Goal: Register for event/course

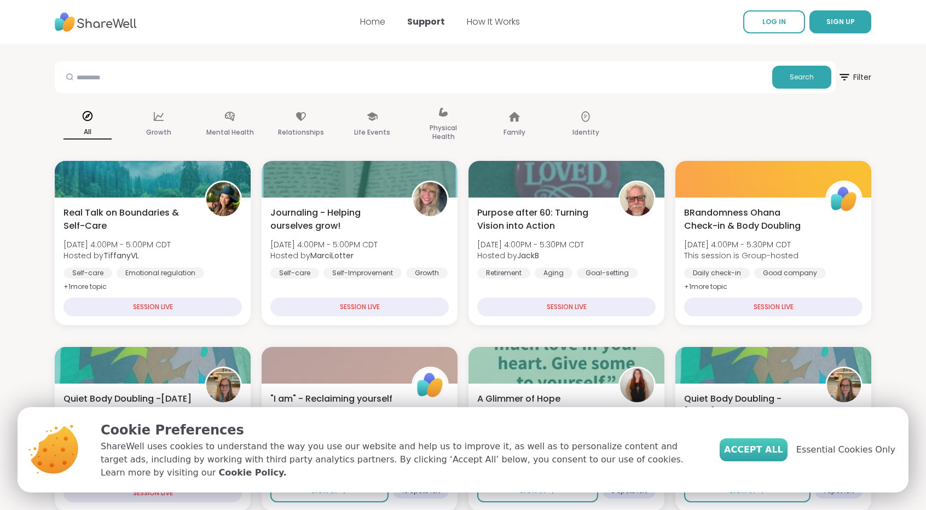
click at [764, 456] on span "Accept All" at bounding box center [753, 449] width 59 height 13
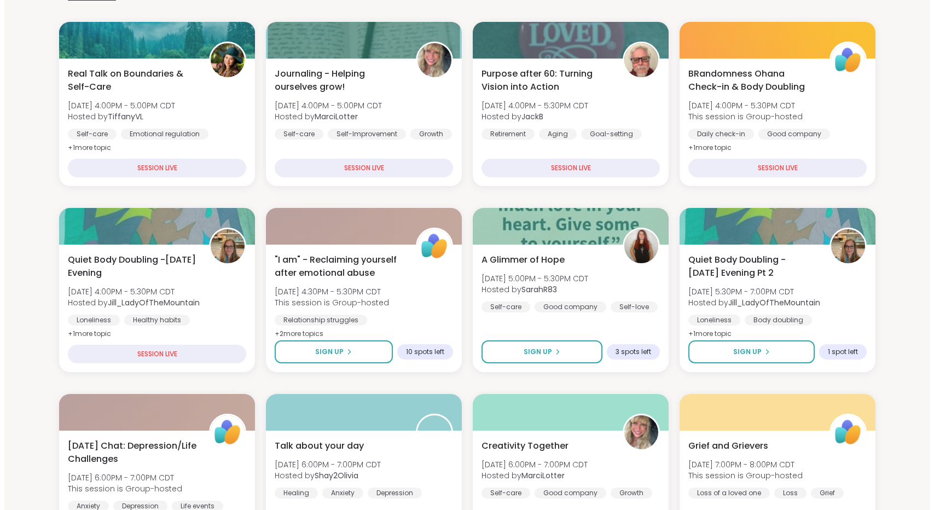
scroll to position [186, 0]
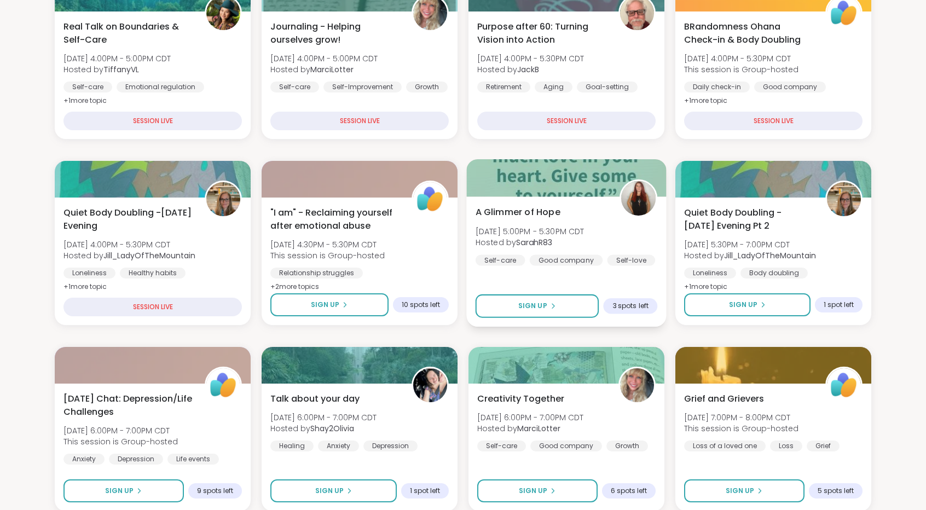
click at [584, 229] on span "[DATE] 5:00PM - 5:30PM CDT" at bounding box center [530, 230] width 109 height 11
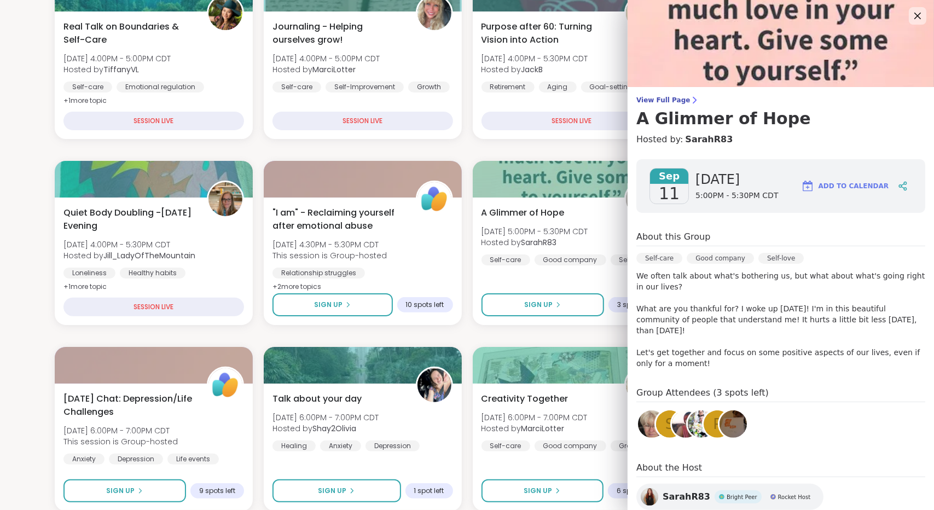
scroll to position [0, 0]
click at [914, 15] on icon at bounding box center [917, 16] width 7 height 7
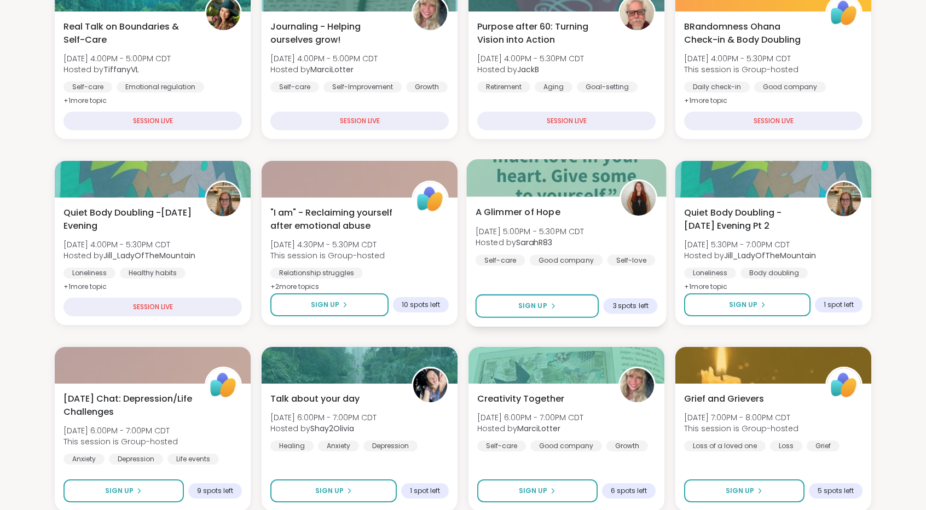
click at [579, 223] on div "A Glimmer of Hope [DATE] 5:00PM - 5:30PM CDT Hosted by SarahR83 Self-care Good …" at bounding box center [567, 236] width 182 height 60
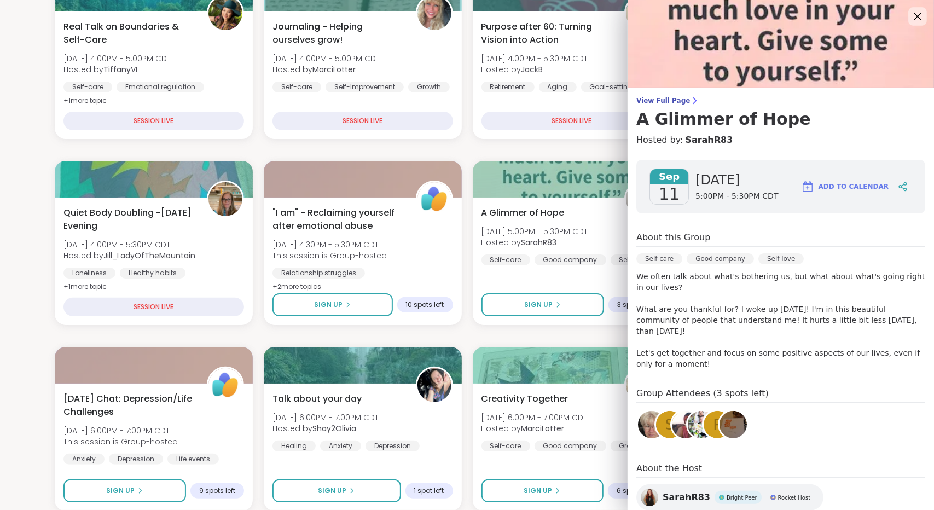
click at [914, 14] on icon at bounding box center [917, 16] width 7 height 7
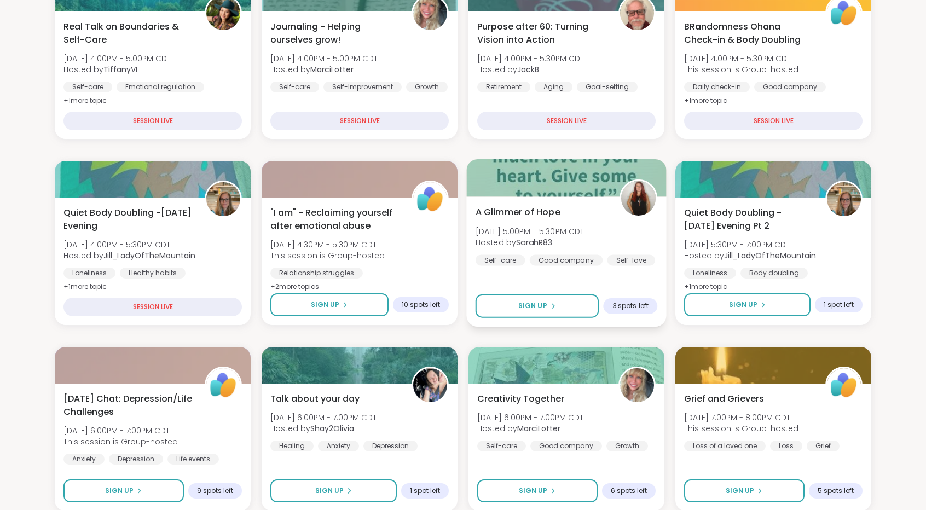
click at [575, 265] on div "Good company" at bounding box center [566, 259] width 73 height 11
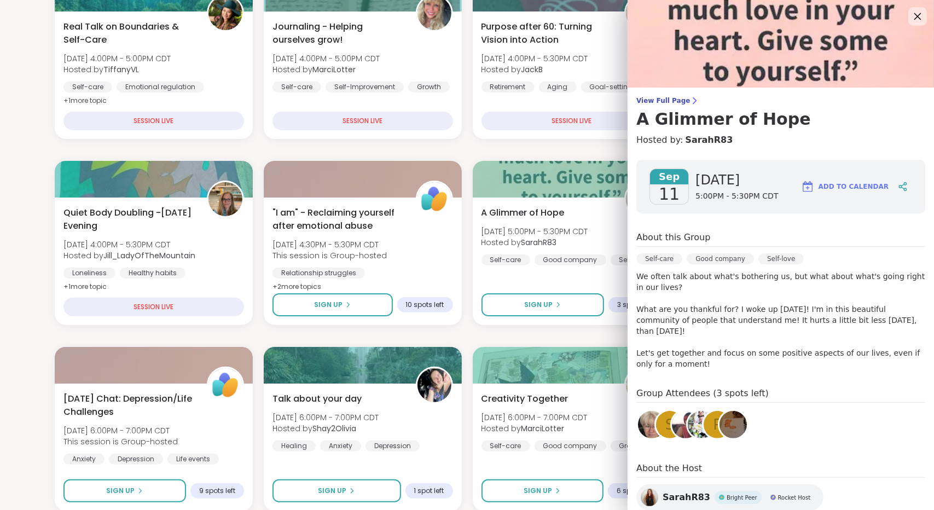
click at [911, 19] on icon at bounding box center [918, 16] width 14 height 14
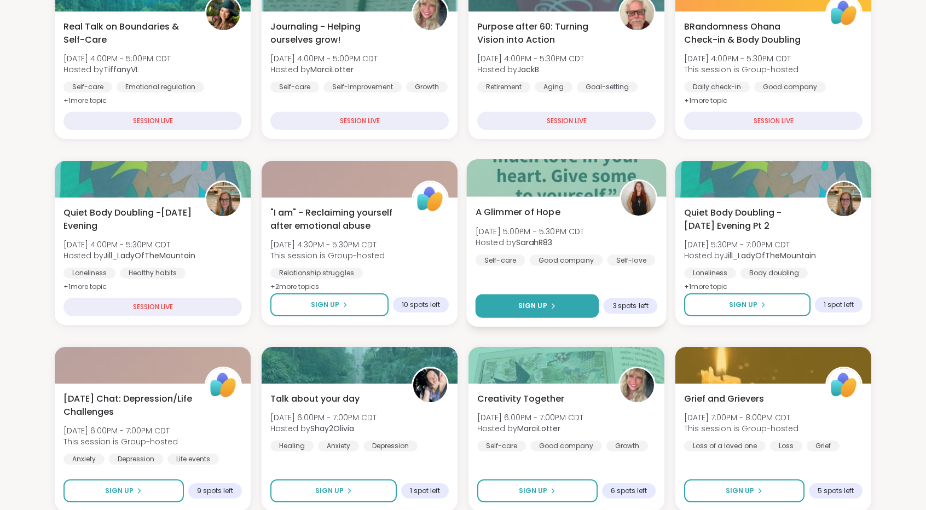
click at [580, 312] on button "Sign Up" at bounding box center [537, 306] width 123 height 24
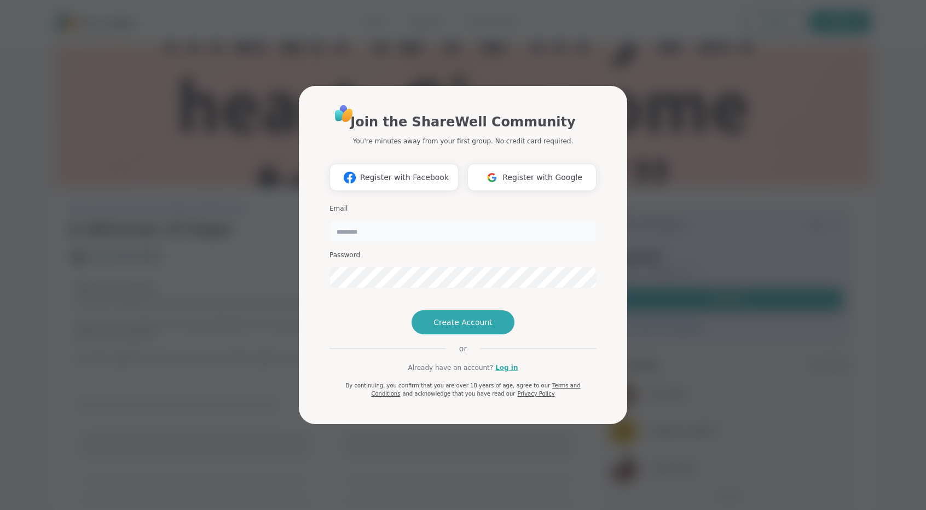
type input "**********"
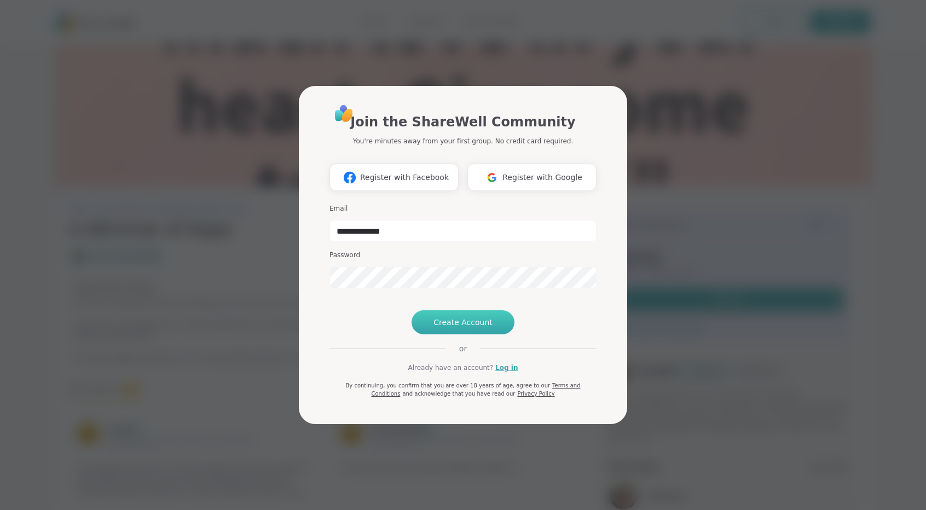
click at [462, 328] on span "Create Account" at bounding box center [462, 322] width 59 height 11
click at [497, 373] on link "Log in" at bounding box center [506, 368] width 22 height 10
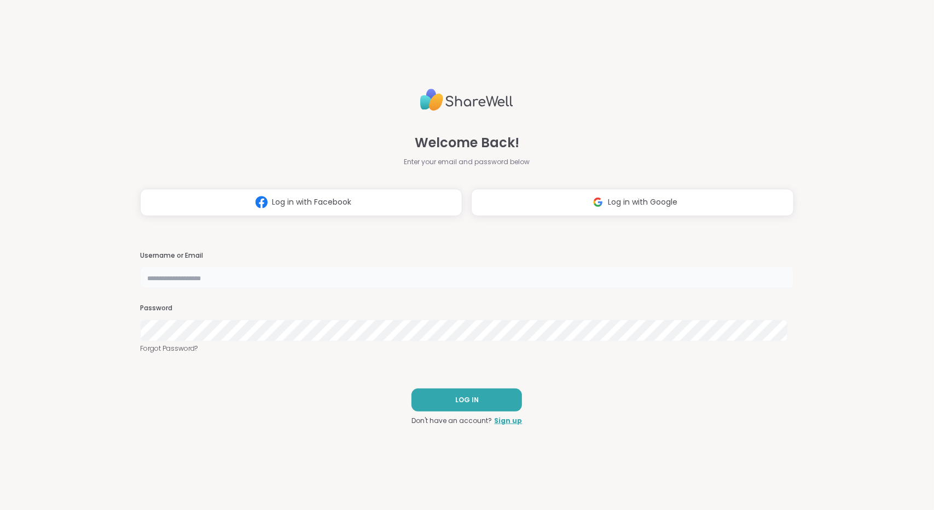
type input "**********"
click at [485, 399] on button "LOG IN" at bounding box center [467, 400] width 111 height 23
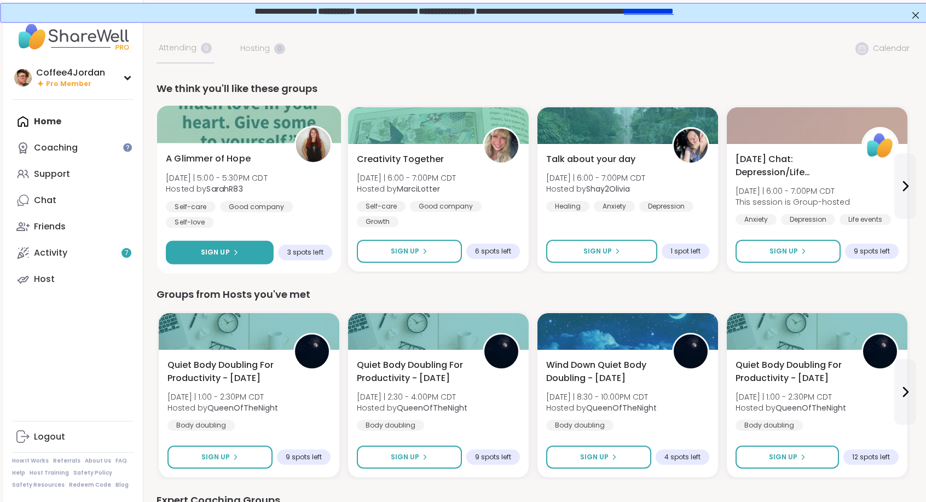
click at [250, 259] on button "Sign Up" at bounding box center [220, 253] width 108 height 24
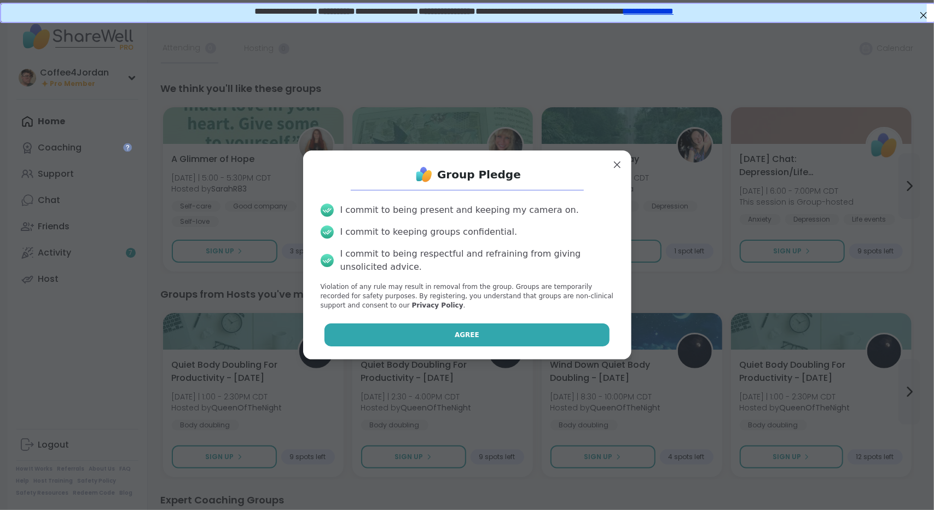
click at [481, 339] on button "Agree" at bounding box center [467, 334] width 285 height 23
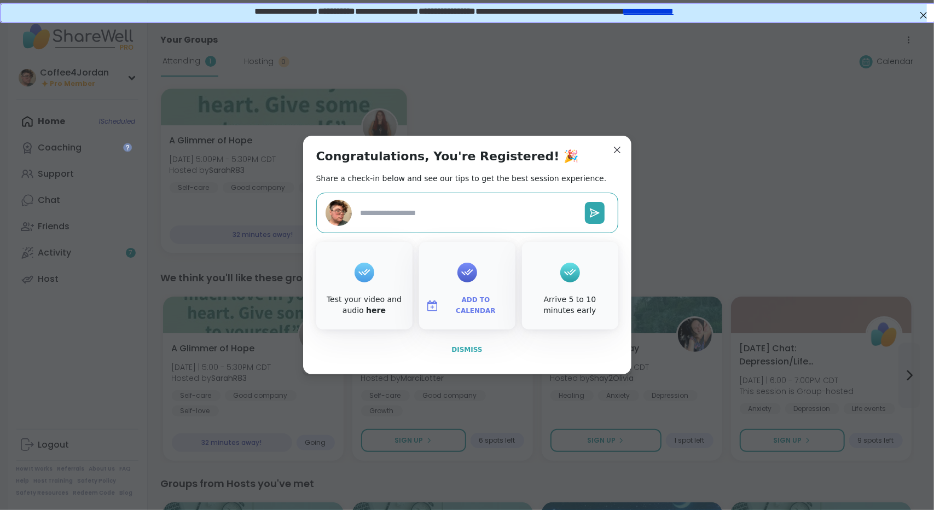
click at [463, 351] on span "Dismiss" at bounding box center [466, 350] width 31 height 8
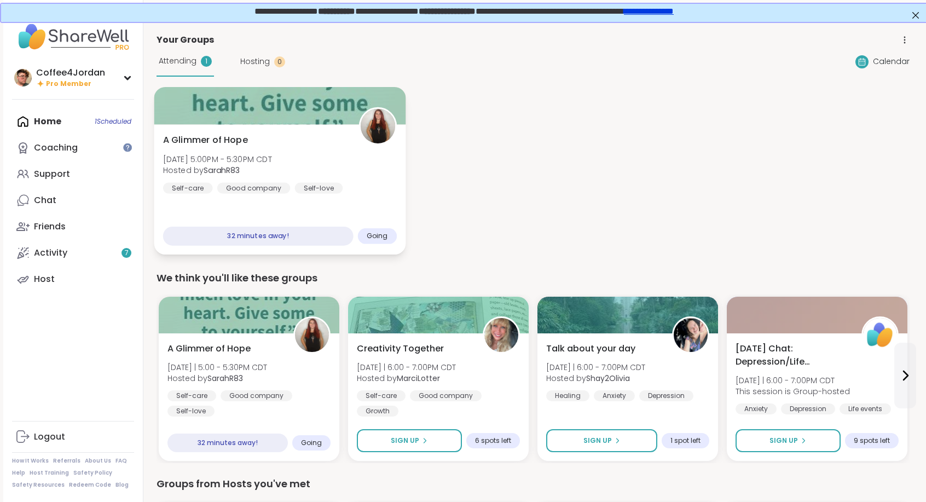
click at [317, 178] on div "A Glimmer of Hope [DATE] 5:00PM - 5:30PM CDT Hosted by SarahR83 Self-care Good …" at bounding box center [280, 164] width 234 height 60
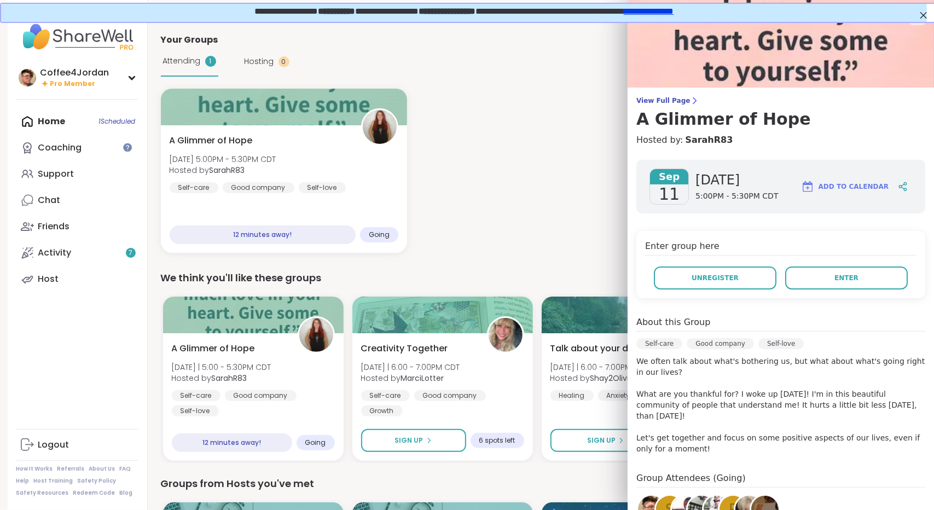
click at [441, 181] on div "A Glimmer of Hope [DATE] 5:00PM - 5:30PM CDT Hosted by SarahR83 Self-care Good …" at bounding box center [537, 171] width 753 height 164
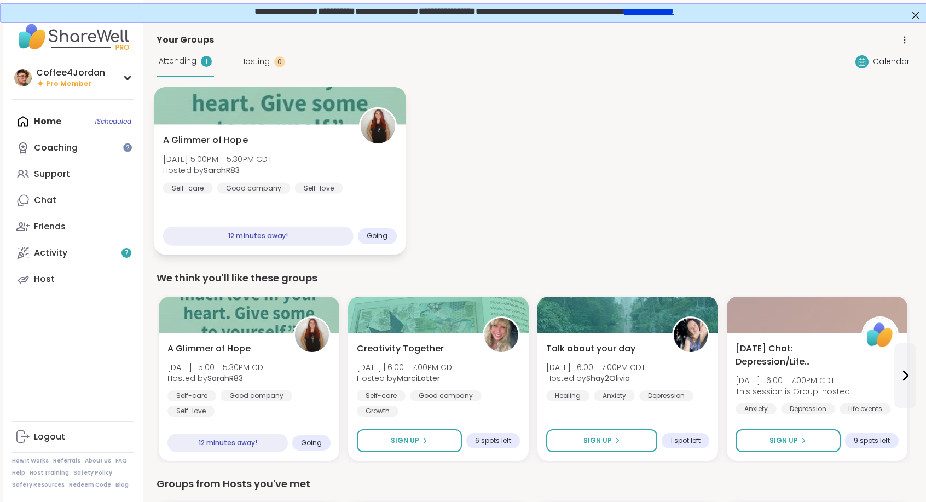
click at [340, 131] on div "A Glimmer of Hope [DATE] 5:00PM - 5:30PM CDT Hosted by SarahR83 Self-care Good …" at bounding box center [280, 189] width 252 height 130
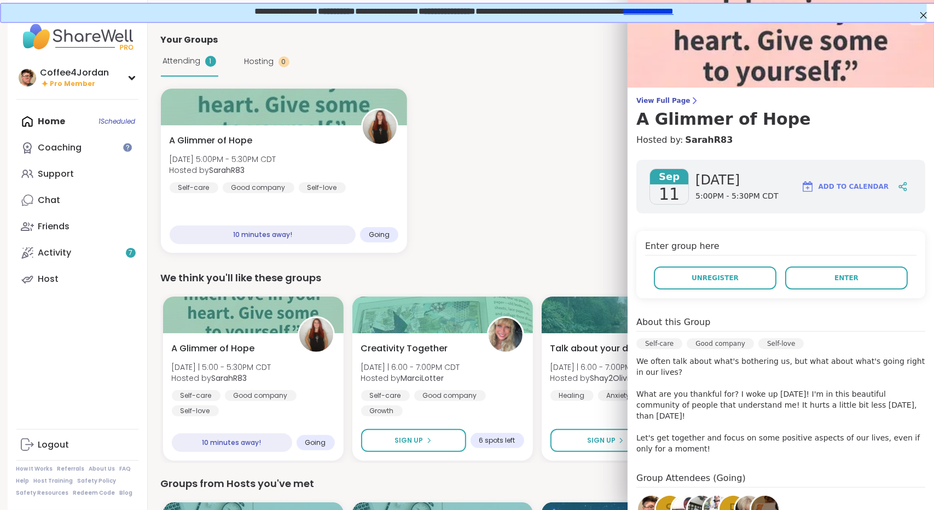
click at [533, 177] on div "A Glimmer of Hope [DATE] 5:00PM - 5:30PM CDT Hosted by SarahR83 Self-care Good …" at bounding box center [537, 171] width 753 height 164
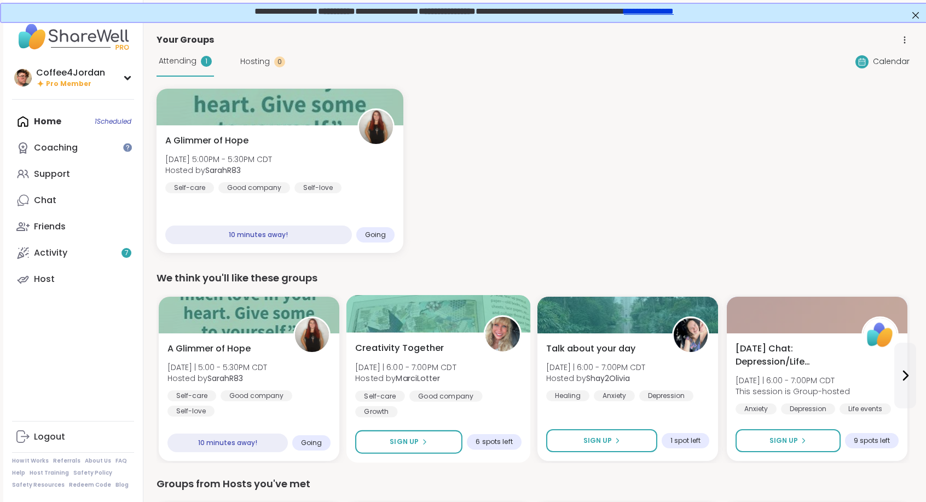
click at [504, 365] on div "Creativity Together [DATE] | 6:00 - 7:00PM CDT Hosted by [PERSON_NAME] Self-car…" at bounding box center [438, 379] width 166 height 76
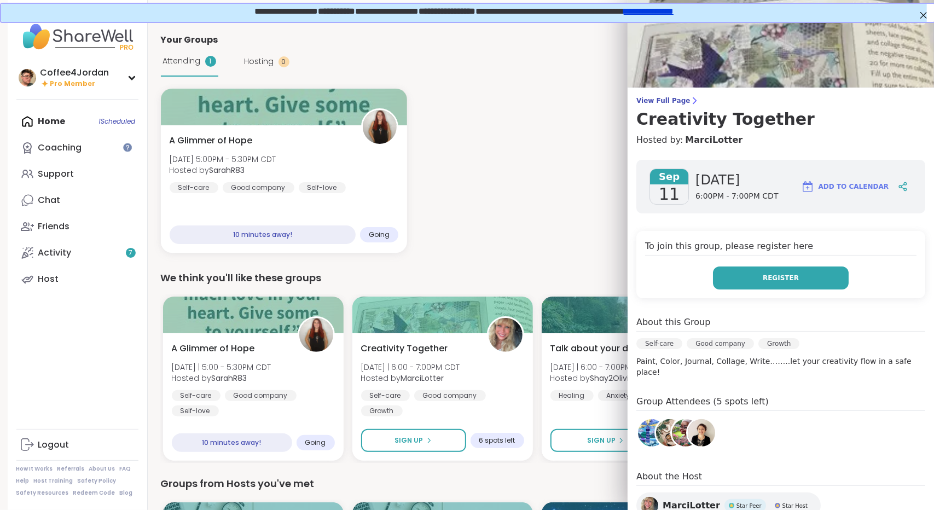
click at [800, 269] on button "Register" at bounding box center [781, 278] width 136 height 23
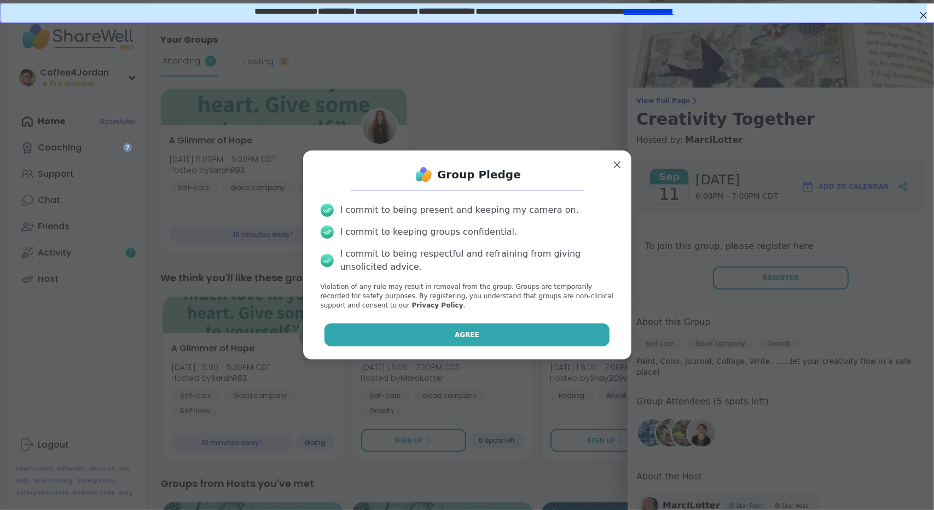
click at [499, 333] on button "Agree" at bounding box center [467, 334] width 285 height 23
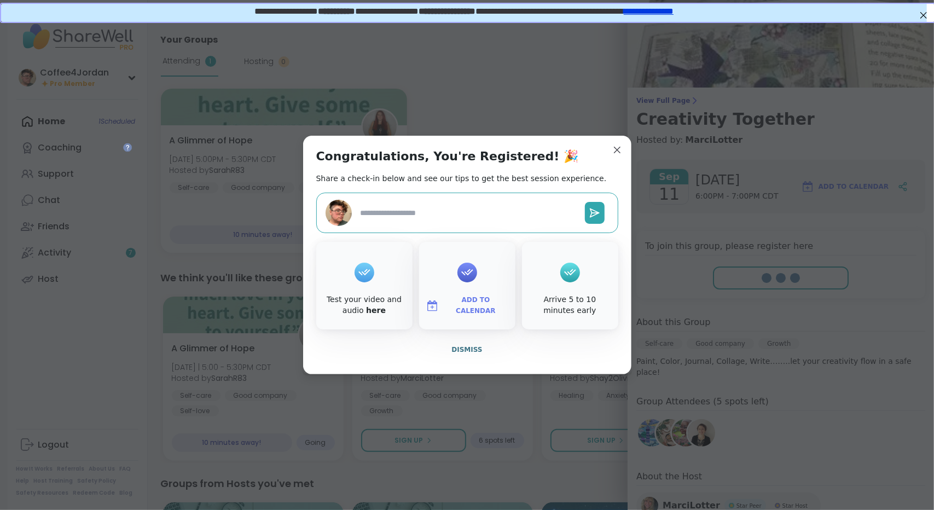
type textarea "*"
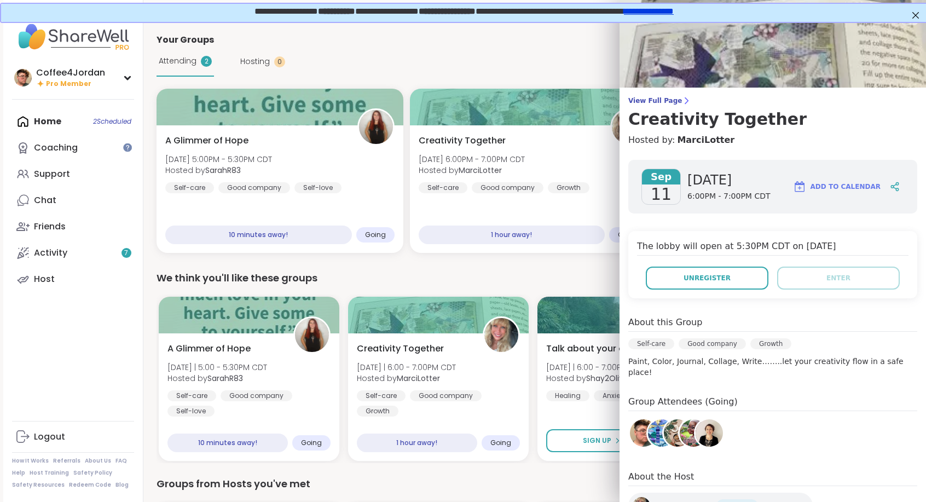
click at [494, 58] on div "Attending 2 Hosting 0 Calendar" at bounding box center [533, 62] width 753 height 30
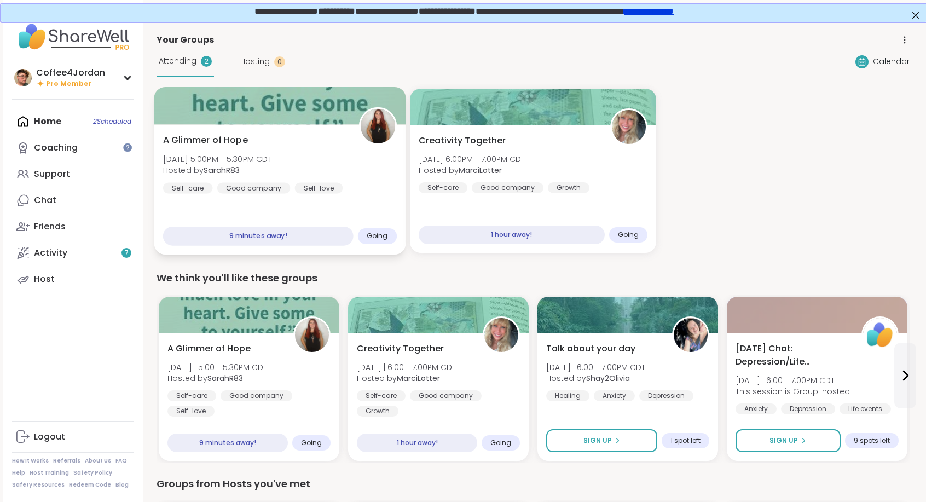
click at [349, 170] on div "A Glimmer of Hope [DATE] 5:00PM - 5:30PM CDT Hosted by SarahR83 Self-care Good …" at bounding box center [280, 164] width 234 height 60
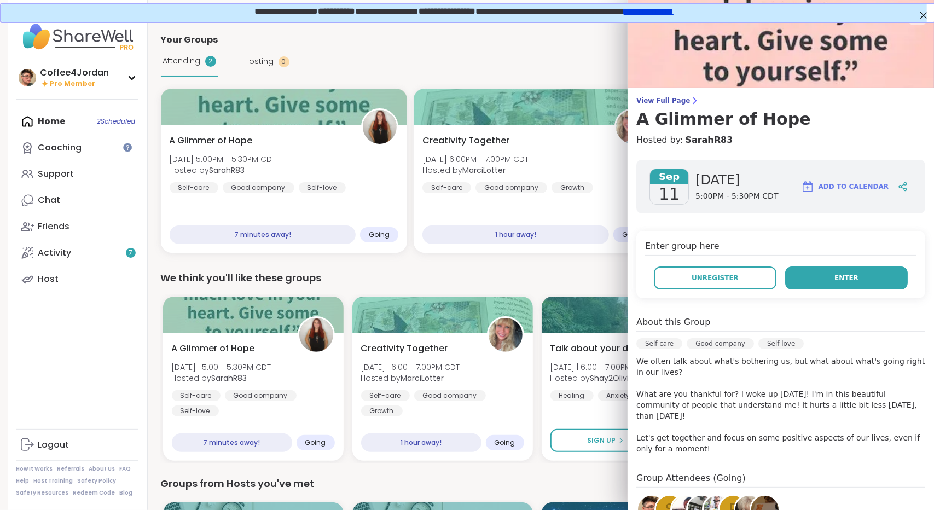
click at [836, 284] on button "Enter" at bounding box center [846, 278] width 123 height 23
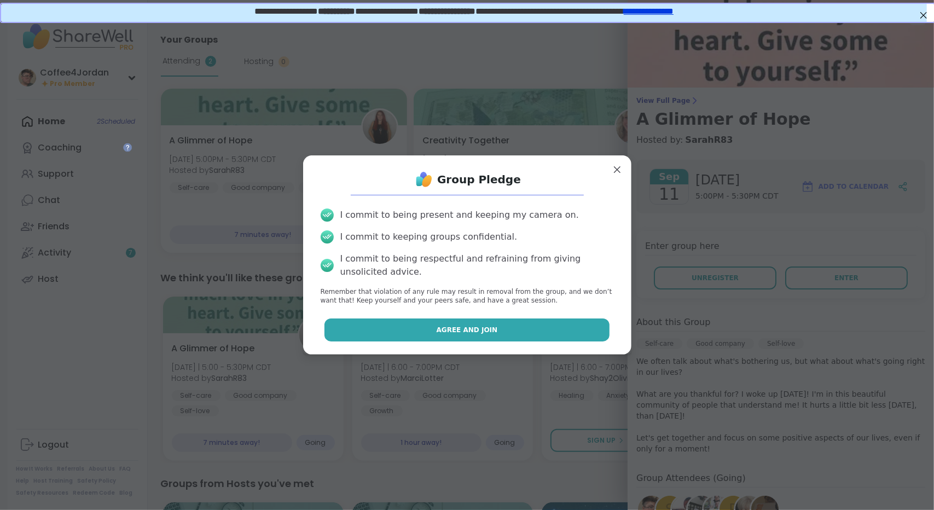
click at [558, 328] on button "Agree and Join" at bounding box center [467, 329] width 285 height 23
